Goal: Transaction & Acquisition: Purchase product/service

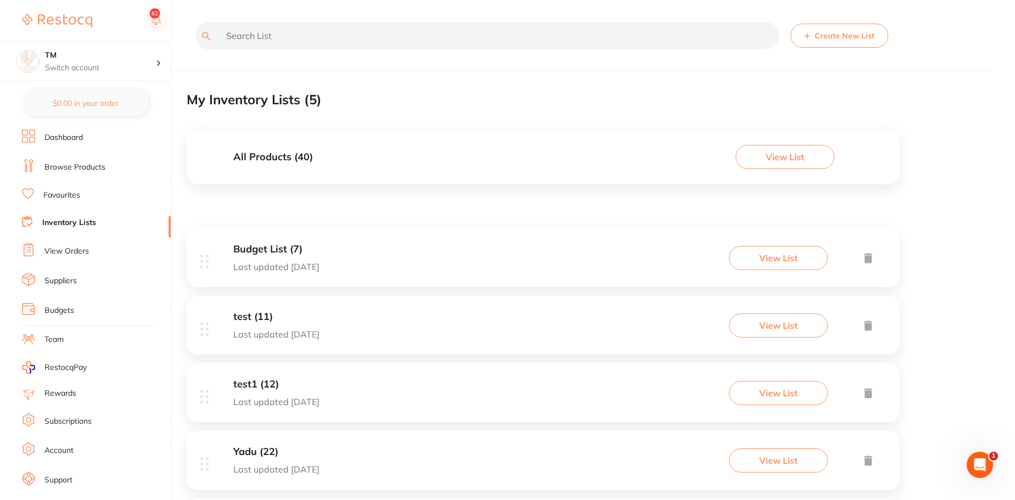
click at [765, 153] on button "View List" at bounding box center [784, 157] width 99 height 24
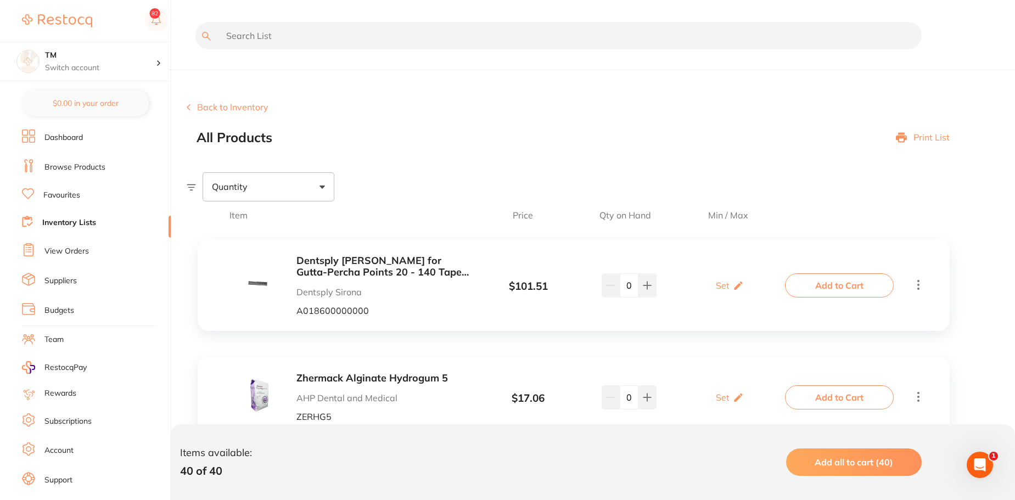
click at [221, 108] on button "Back to Inventory" at bounding box center [228, 107] width 82 height 10
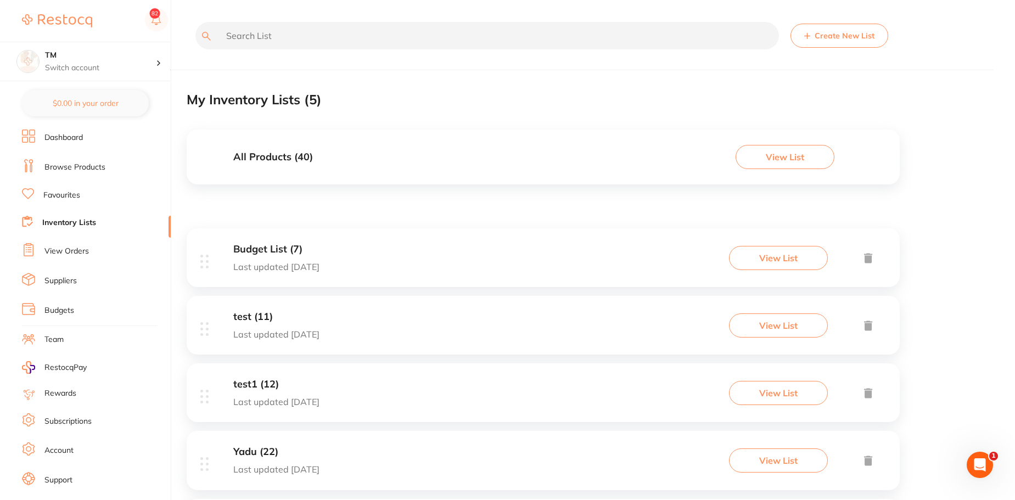
click at [759, 161] on button "View List" at bounding box center [784, 157] width 99 height 24
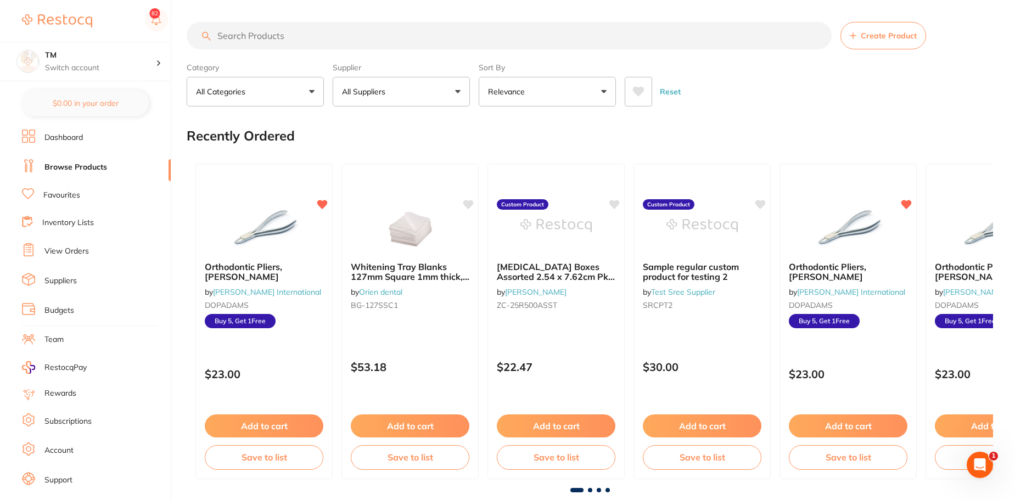
click at [80, 222] on link "Inventory Lists" at bounding box center [68, 222] width 52 height 11
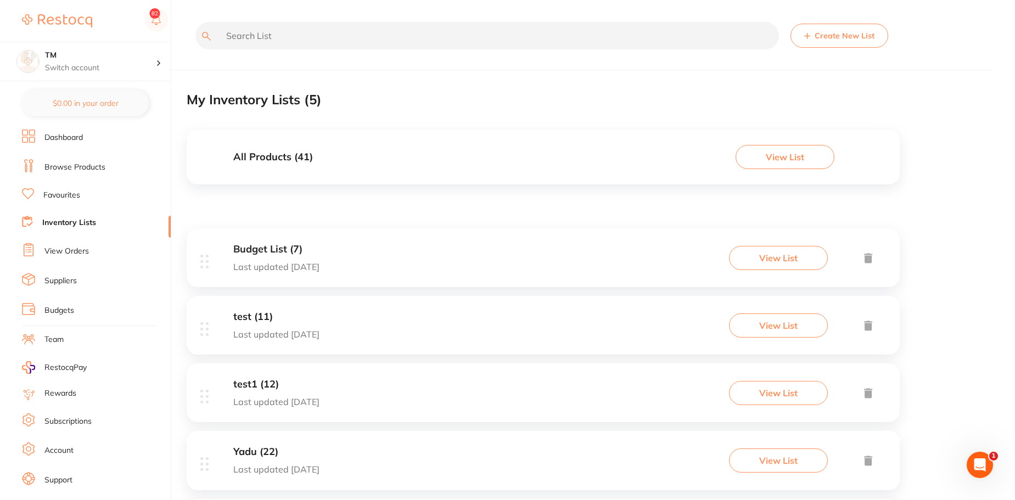
click at [775, 157] on button "View List" at bounding box center [784, 157] width 99 height 24
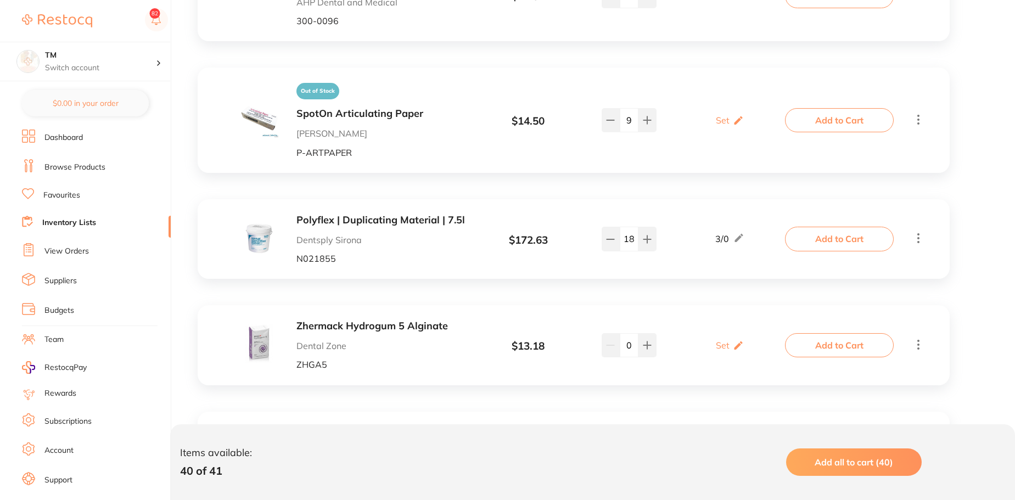
click at [840, 110] on button "Add to Cart" at bounding box center [839, 120] width 109 height 24
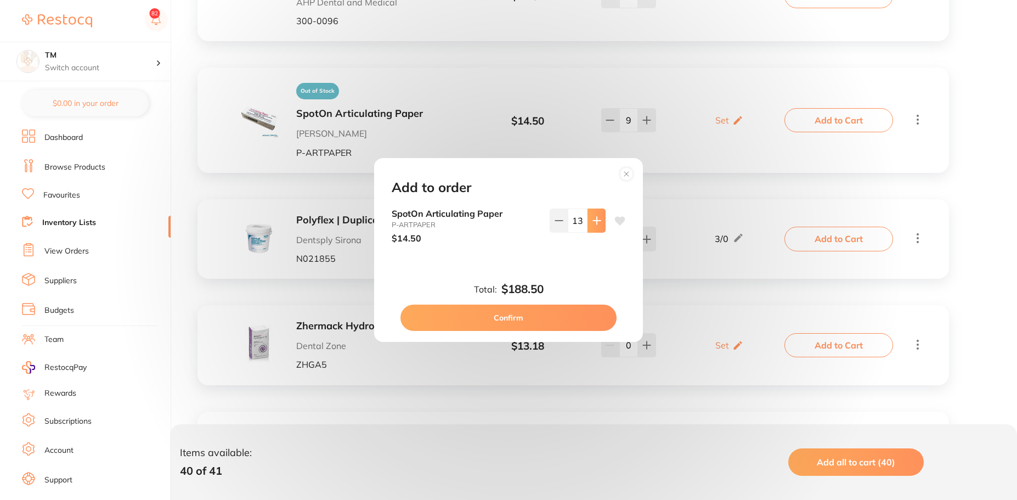
click at [596, 218] on icon at bounding box center [597, 220] width 9 height 9
type input "14"
click at [556, 317] on button "Confirm" at bounding box center [509, 318] width 216 height 26
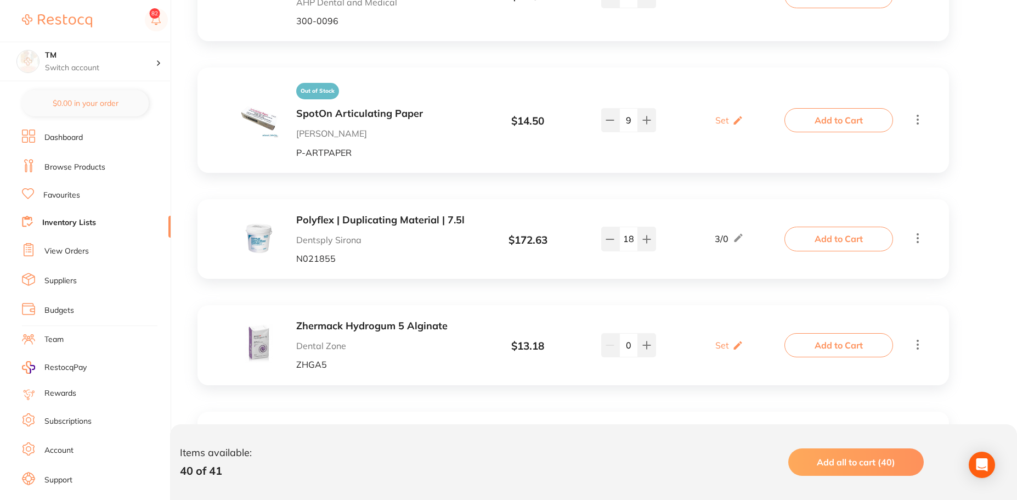
type input "14"
click at [607, 117] on button at bounding box center [610, 120] width 18 height 24
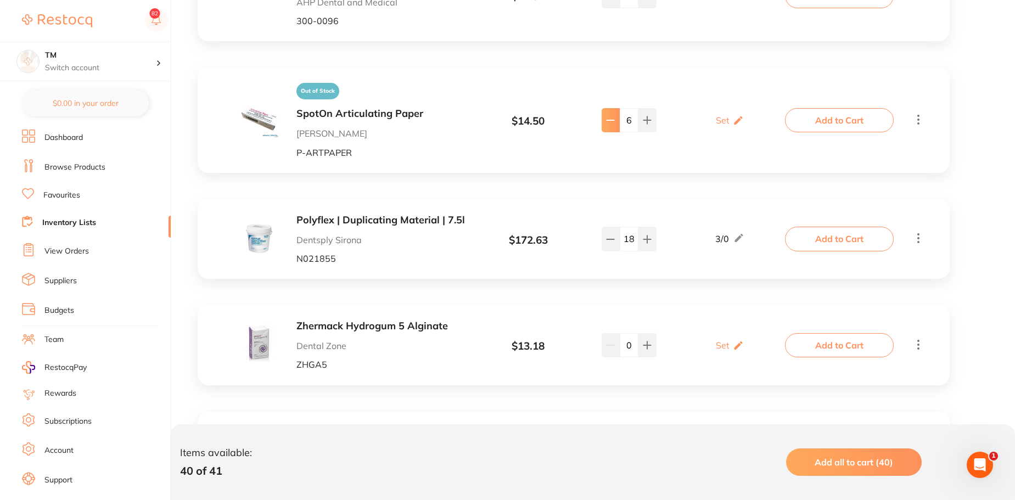
click at [607, 117] on button at bounding box center [610, 120] width 18 height 24
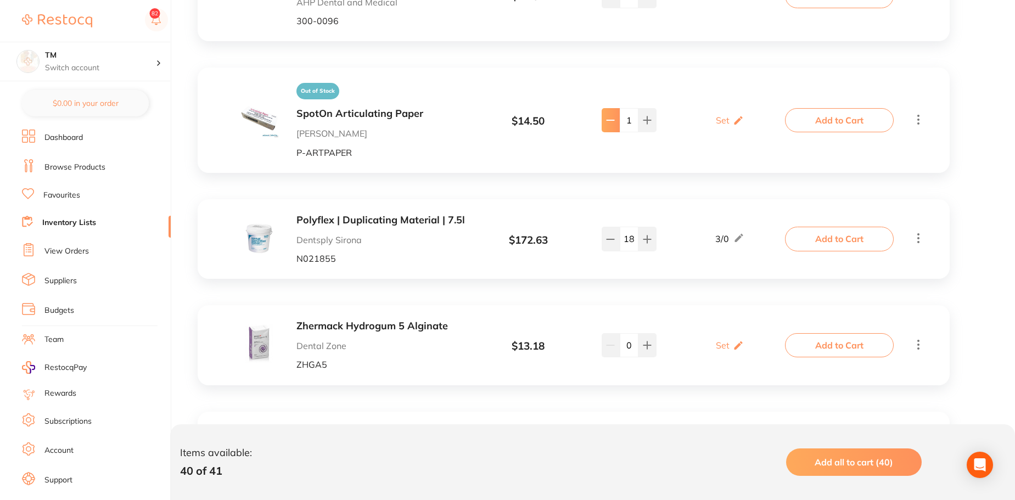
type input "0"
click at [850, 108] on button "Add to Cart" at bounding box center [839, 120] width 109 height 24
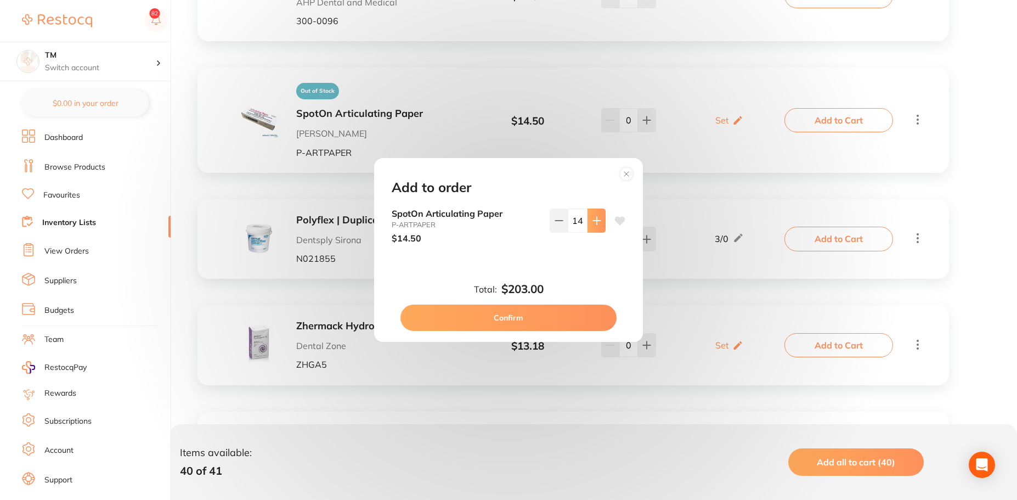
click at [598, 220] on icon at bounding box center [597, 220] width 9 height 9
type input "16"
click at [563, 318] on button "Confirm" at bounding box center [509, 318] width 216 height 26
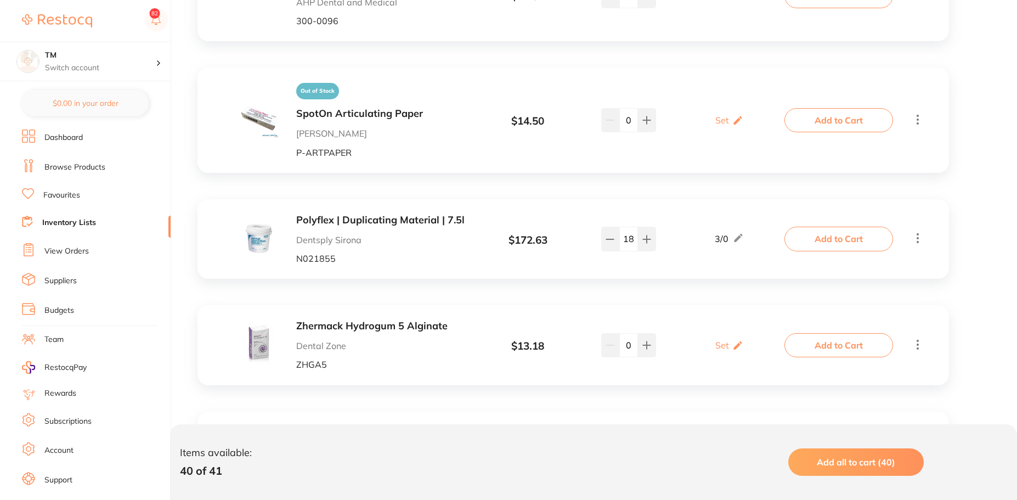
type input "16"
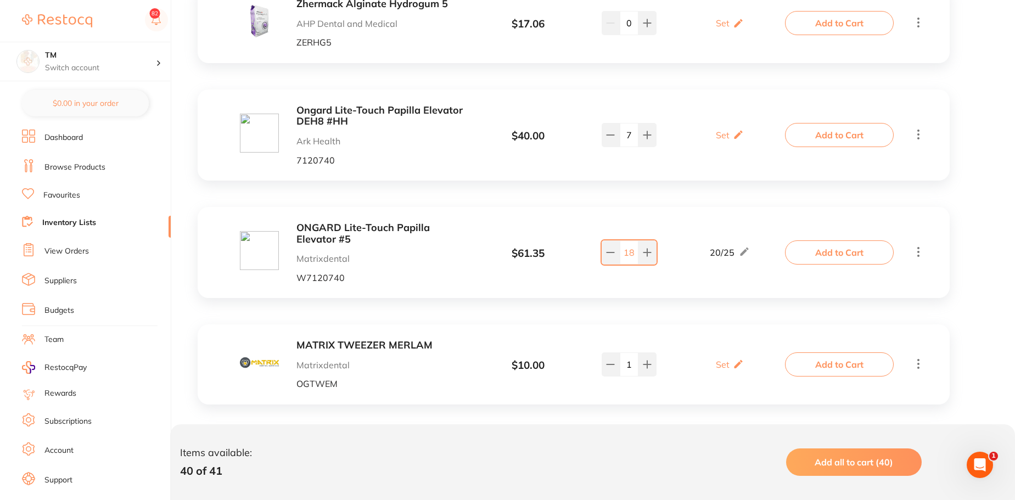
scroll to position [375, 0]
click at [651, 250] on icon at bounding box center [647, 251] width 9 height 9
type input "20"
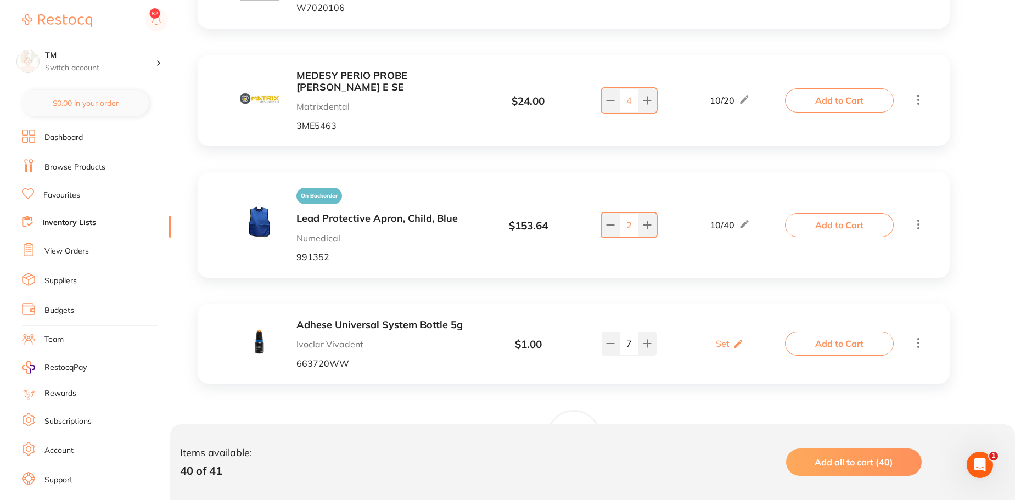
scroll to position [986, 0]
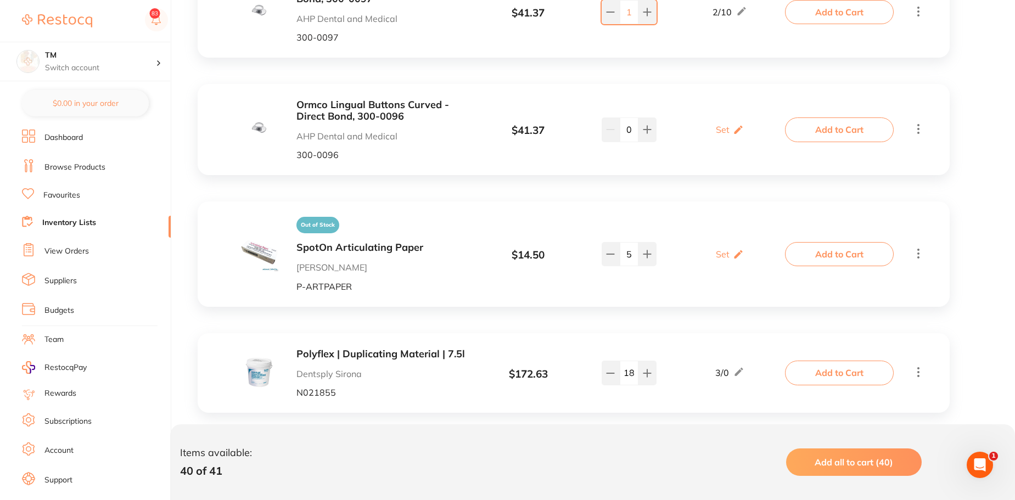
click at [792, 243] on button "Add to Cart" at bounding box center [839, 254] width 109 height 24
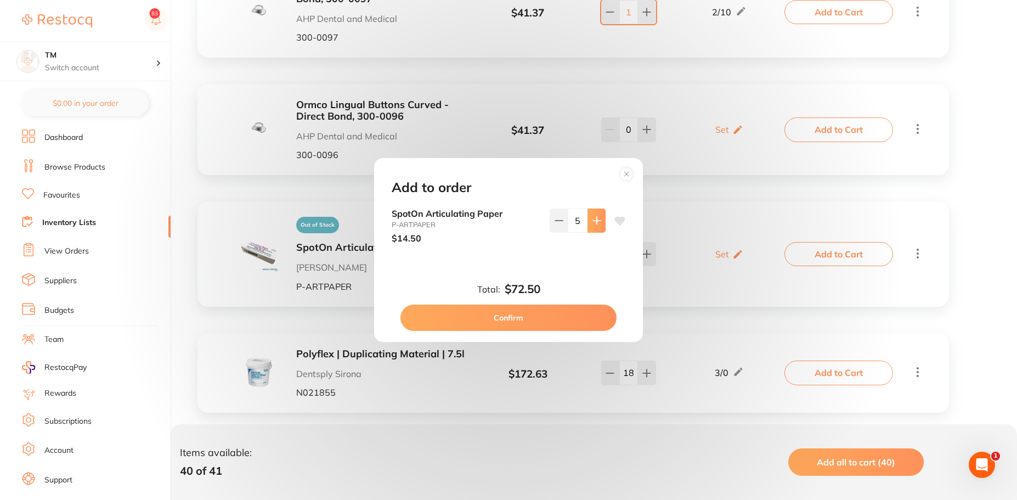
click at [588, 222] on button at bounding box center [597, 221] width 18 height 24
type input "6"
click at [567, 314] on button "Confirm" at bounding box center [509, 318] width 216 height 26
type input "6"
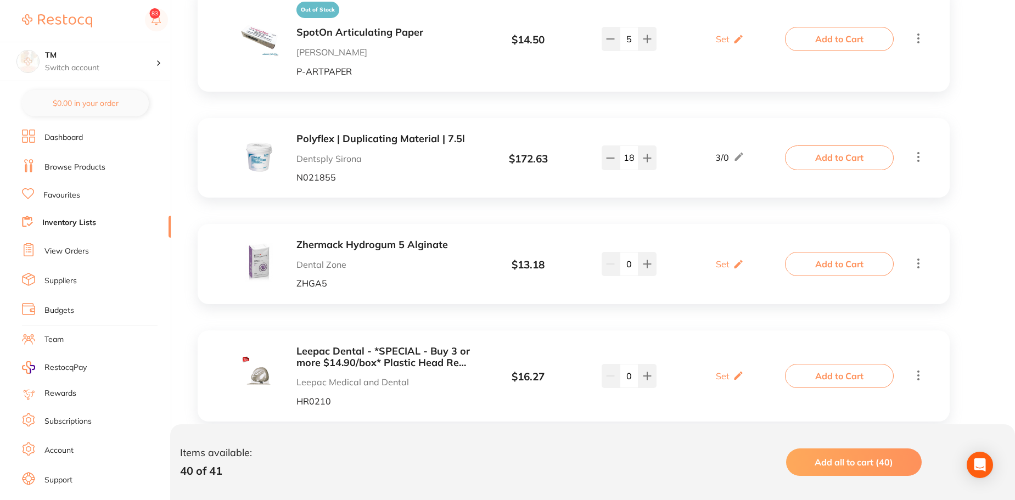
click at [410, 133] on b "Polyflex | Duplicating Material | 7.5l" at bounding box center [383, 139] width 174 height 12
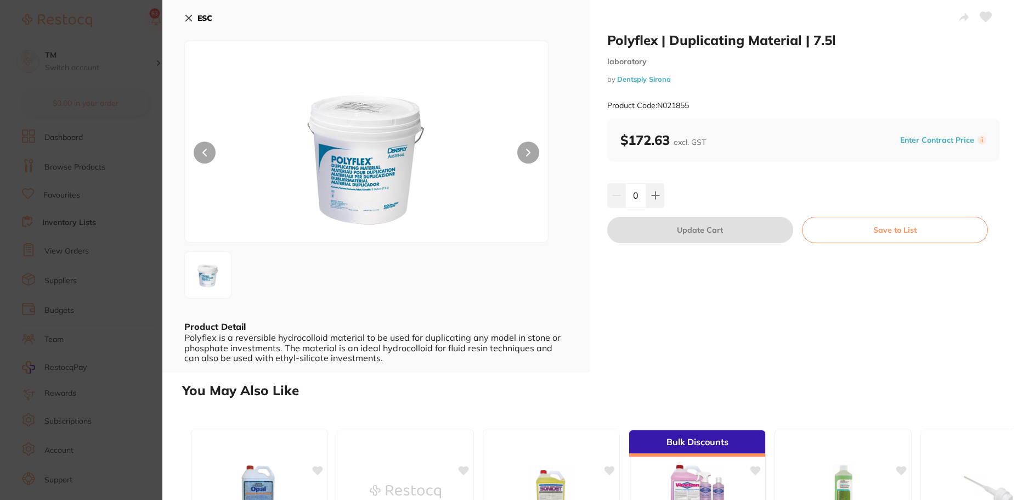
click at [98, 71] on section "Polyflex | Duplicating Material | 7.5l laboratory by Dentsply Sirona Product Co…" at bounding box center [508, 250] width 1017 height 500
